Goal: Use online tool/utility: Utilize a website feature to perform a specific function

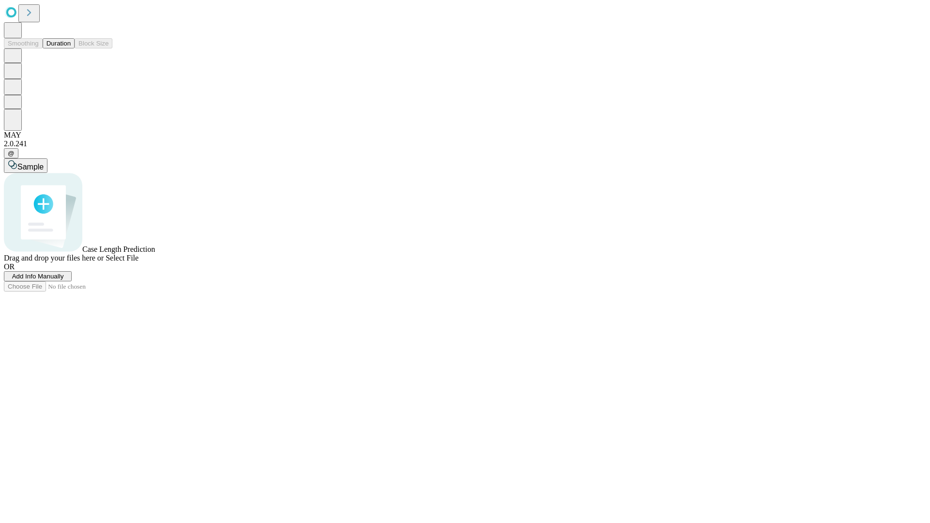
click at [71, 48] on button "Duration" at bounding box center [59, 43] width 32 height 10
click at [64, 280] on span "Add Info Manually" at bounding box center [38, 276] width 52 height 7
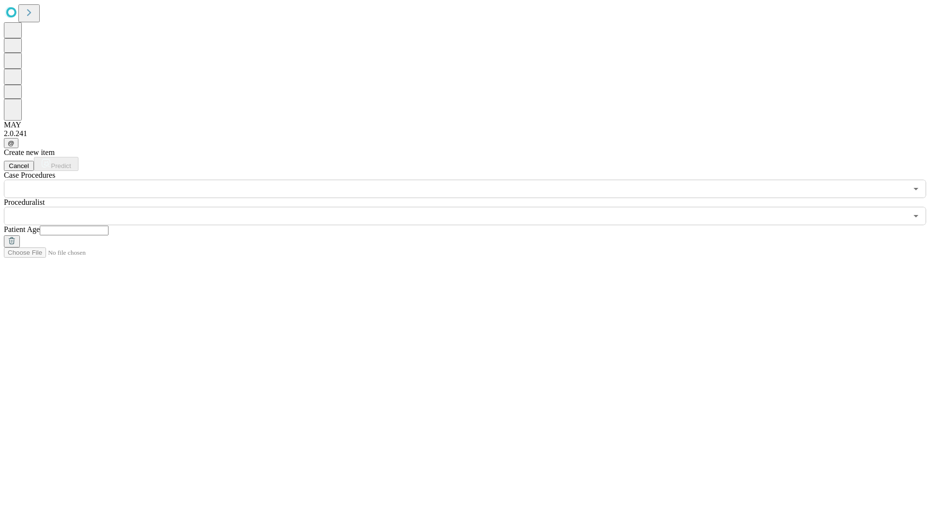
click at [108, 226] on input "text" at bounding box center [74, 231] width 69 height 10
type input "**"
click at [472, 207] on input "text" at bounding box center [455, 216] width 903 height 18
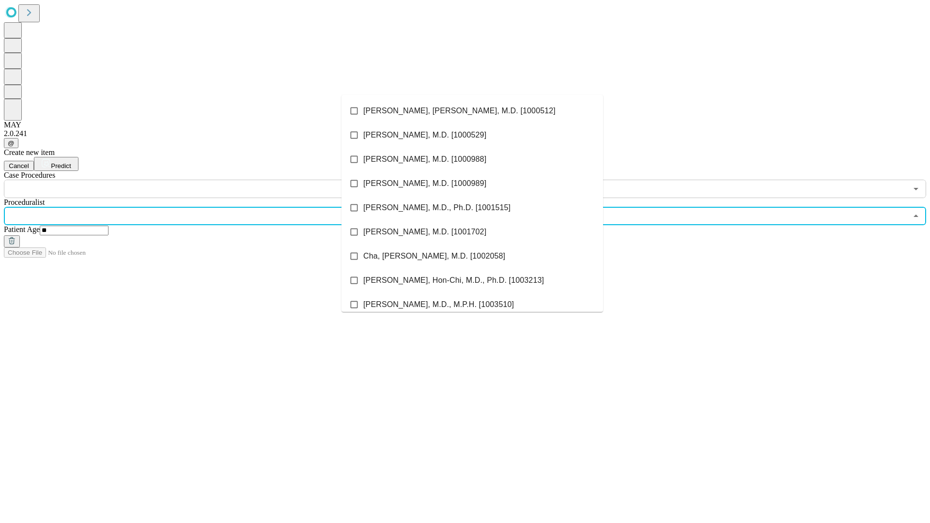
click at [472, 111] on li "[PERSON_NAME], [PERSON_NAME], M.D. [1000512]" at bounding box center [472, 111] width 262 height 24
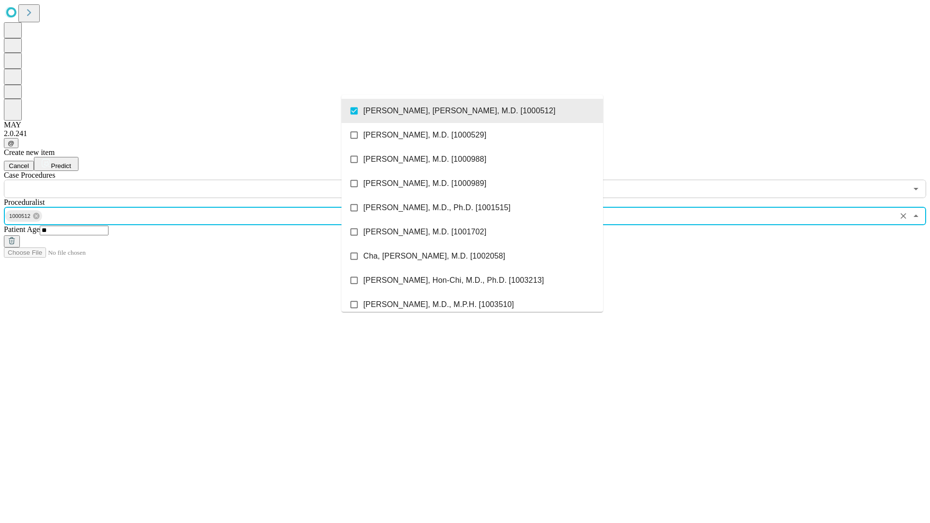
click at [203, 180] on input "text" at bounding box center [455, 189] width 903 height 18
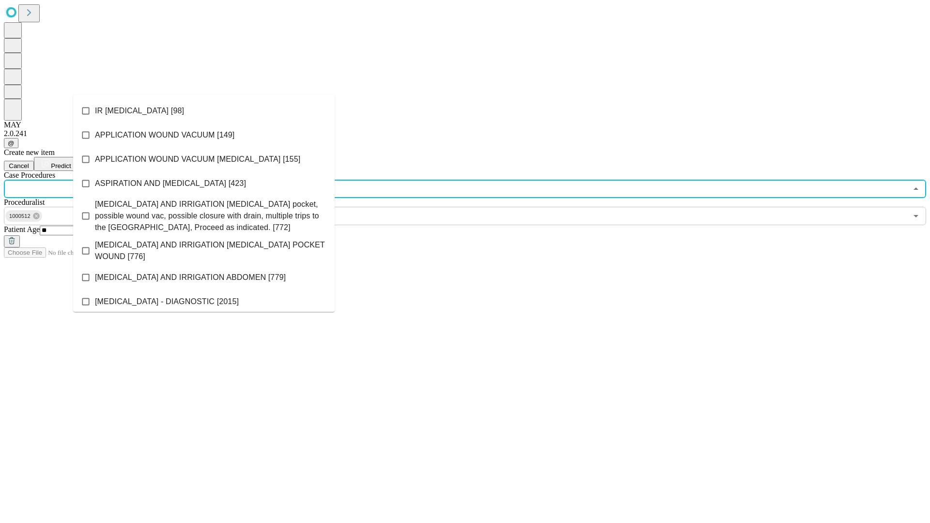
click at [204, 111] on li "IR [MEDICAL_DATA] [98]" at bounding box center [204, 111] width 262 height 24
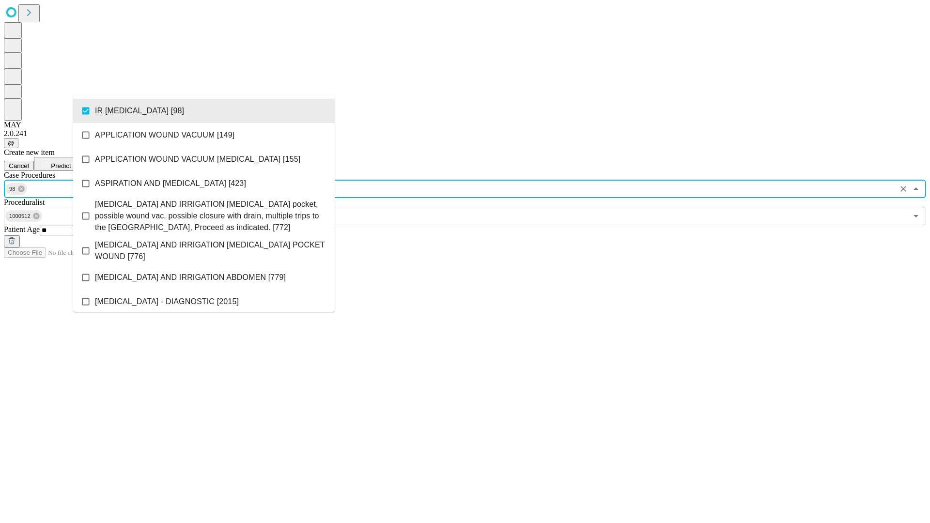
click at [71, 162] on span "Predict" at bounding box center [61, 165] width 20 height 7
